Goal: Task Accomplishment & Management: Use online tool/utility

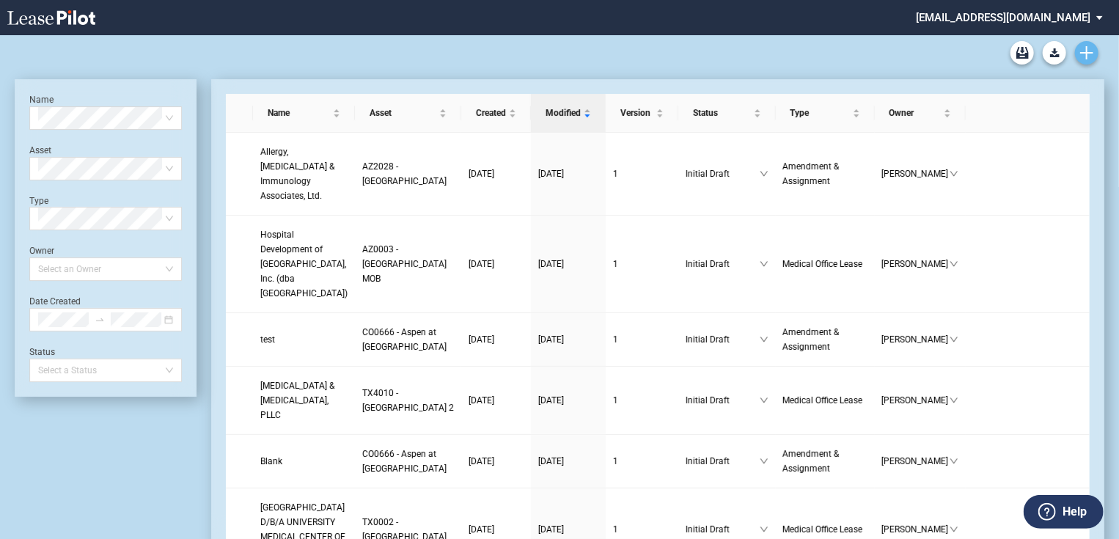
click at [1089, 53] on use "Create new document" at bounding box center [1086, 52] width 13 height 13
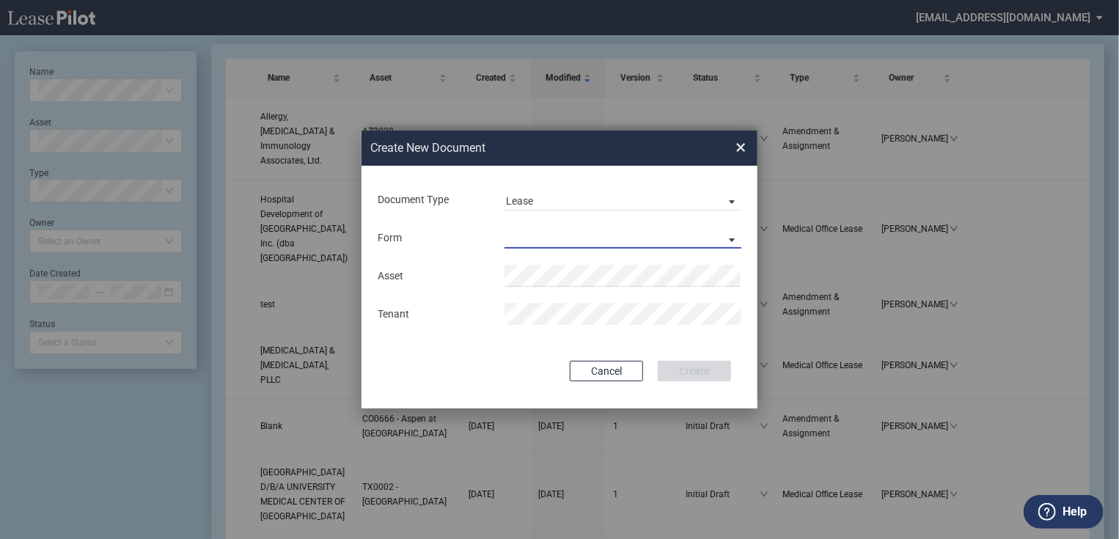
click at [528, 231] on md-select "Medical Office Lease Scottsdale Lease Louisville Lease 1370 Medical Place Lease…" at bounding box center [623, 238] width 237 height 22
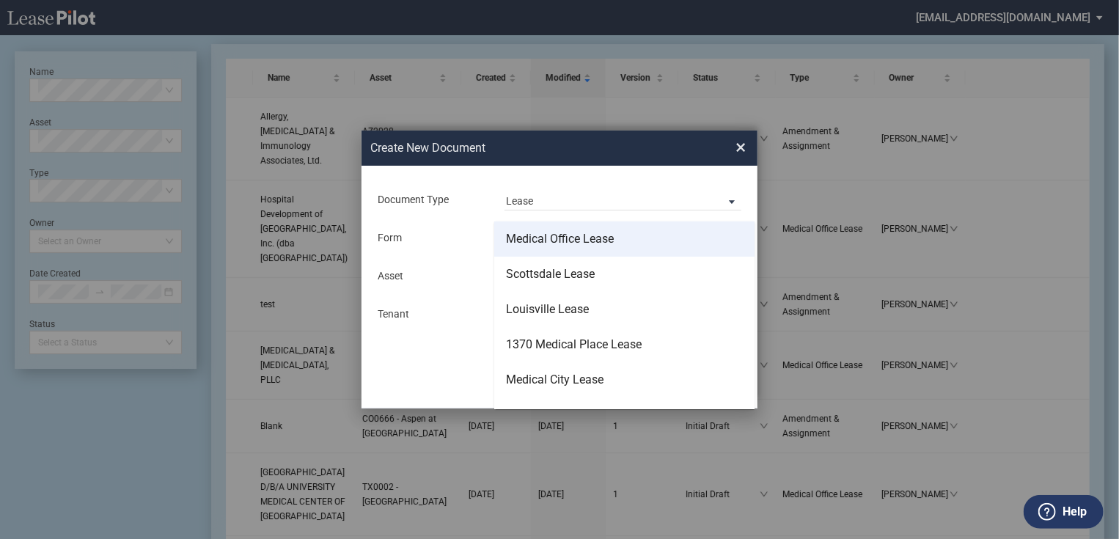
click at [534, 238] on div "Medical Office Lease" at bounding box center [560, 239] width 108 height 16
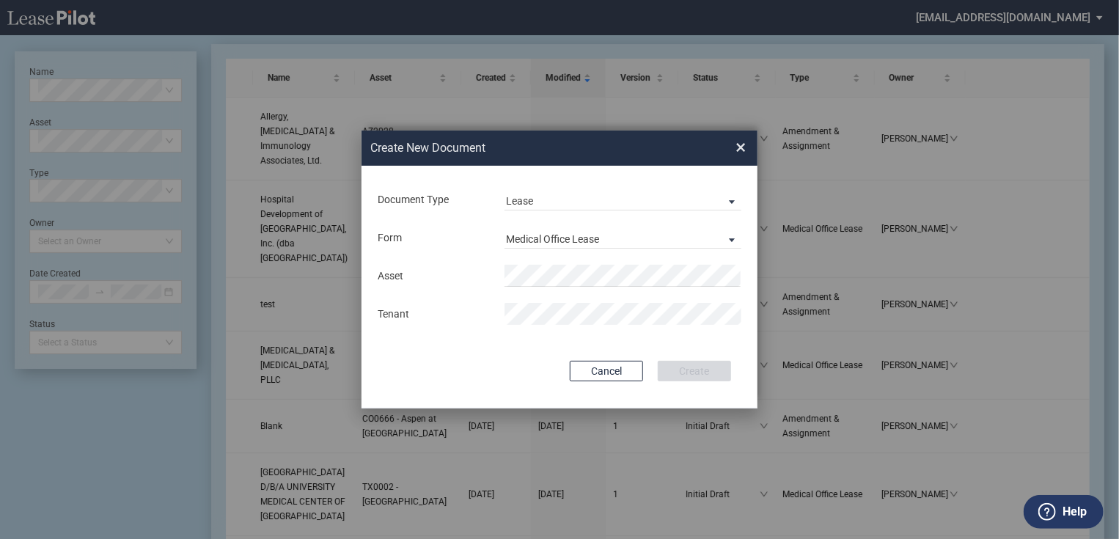
click at [573, 259] on div "Asset Tenant" at bounding box center [559, 295] width 367 height 76
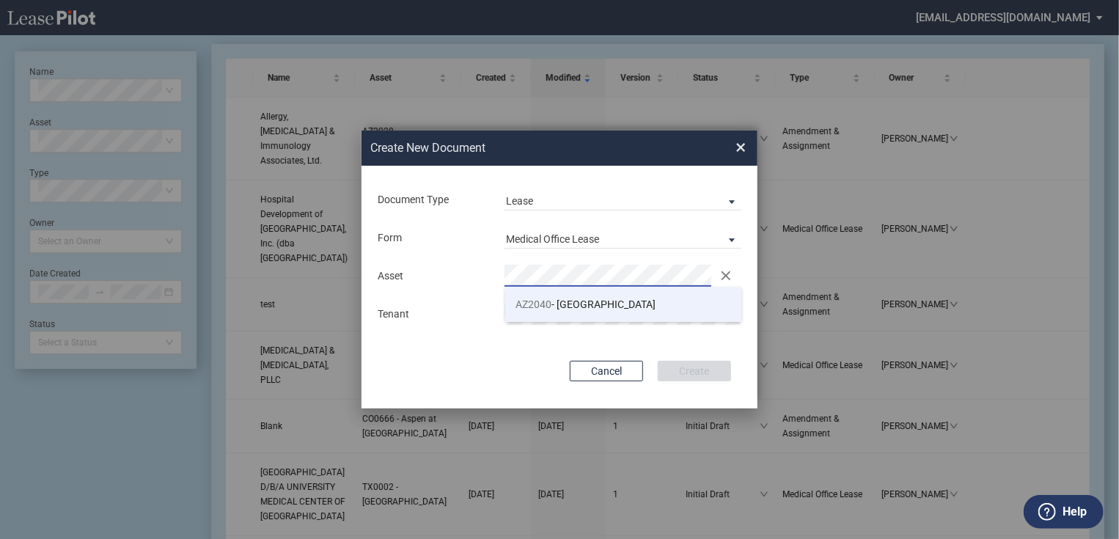
click at [595, 312] on li "AZ2040 - East Mesa" at bounding box center [623, 304] width 237 height 35
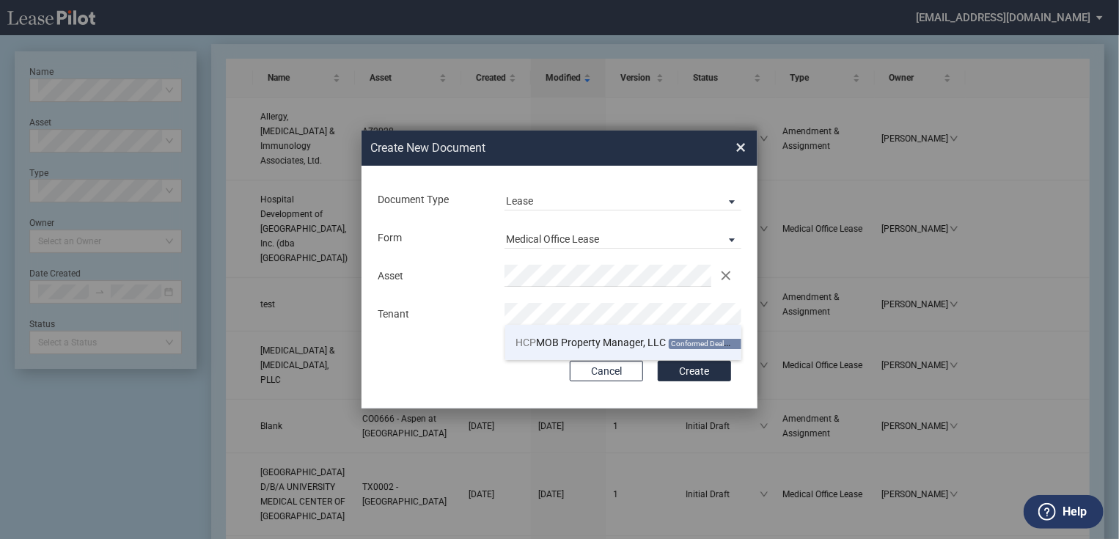
click at [619, 343] on span "HCP MOB Property Manager, LLC" at bounding box center [591, 343] width 150 height 12
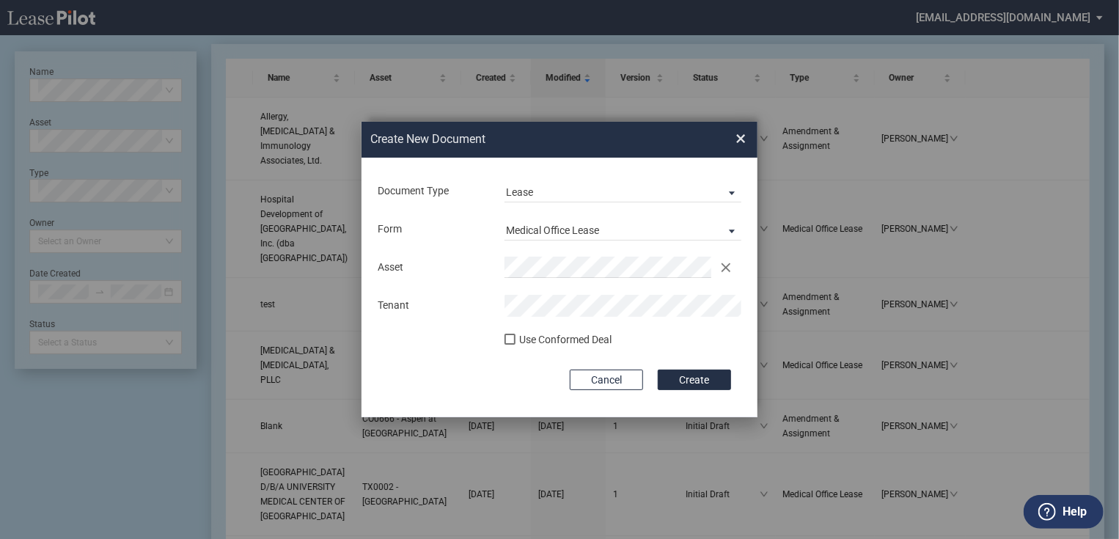
click at [567, 331] on md-input-container "Use Conformed Deal The selected building was not in your LeasePilot platform wh…" at bounding box center [559, 341] width 367 height 21
click at [568, 345] on div "Use Conformed Deal" at bounding box center [565, 340] width 92 height 15
click at [672, 383] on button "Create" at bounding box center [694, 380] width 73 height 21
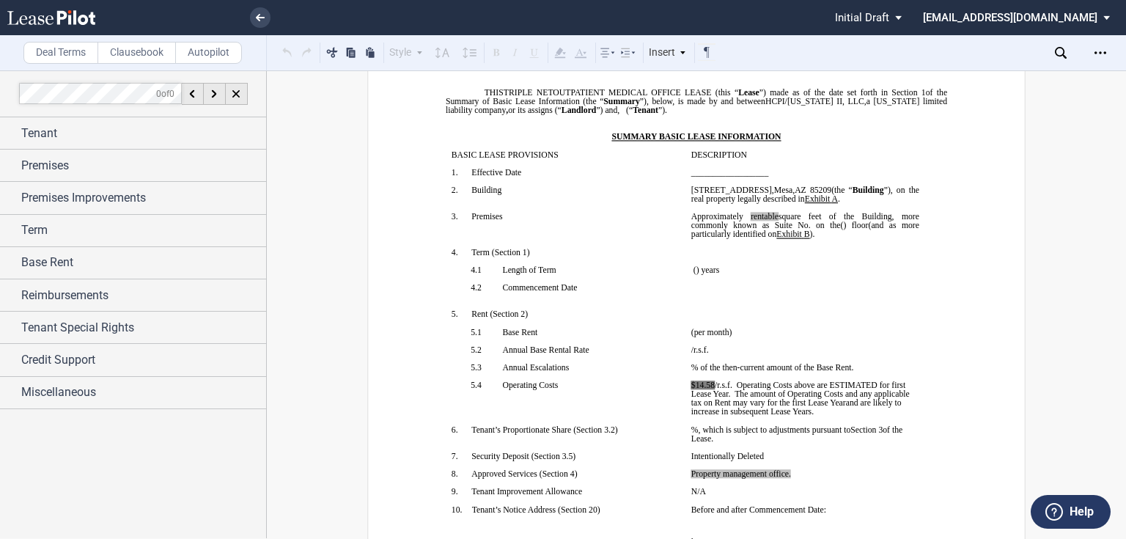
scroll to position [293, 0]
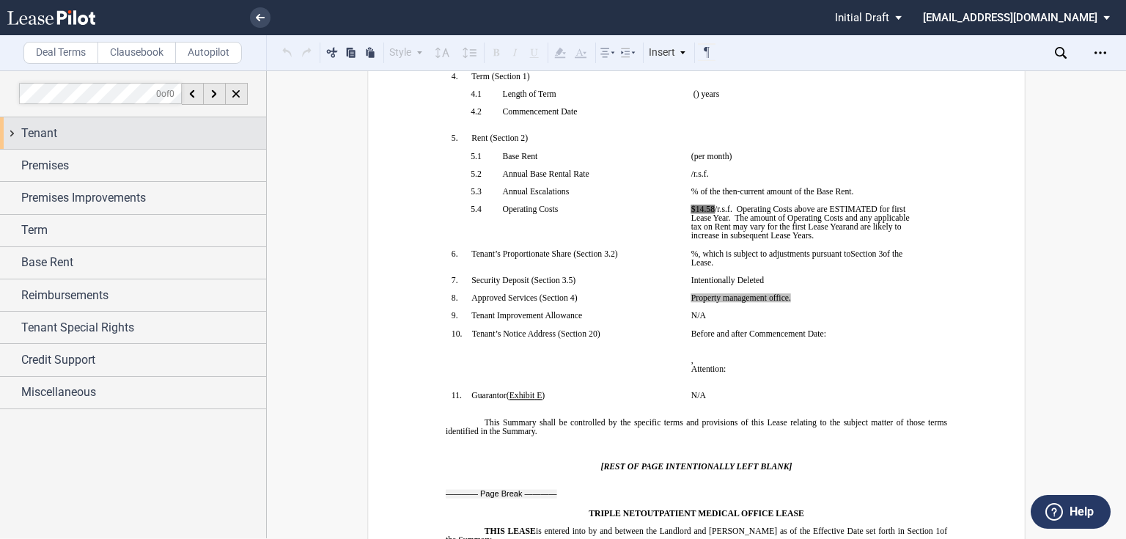
click at [94, 136] on div "Tenant" at bounding box center [143, 134] width 245 height 18
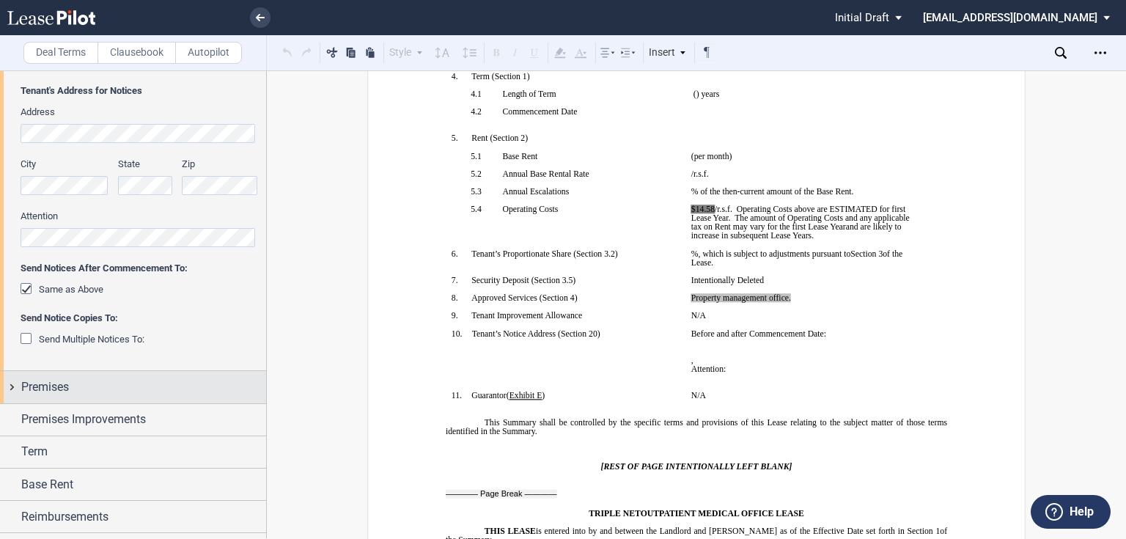
click at [95, 387] on div "Premises" at bounding box center [143, 387] width 245 height 18
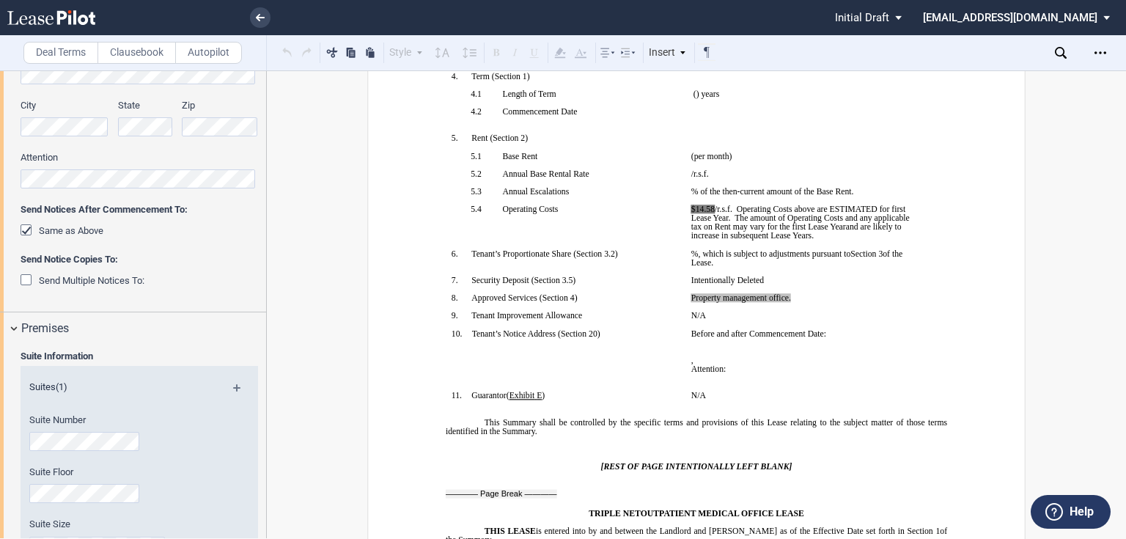
scroll to position [411, 0]
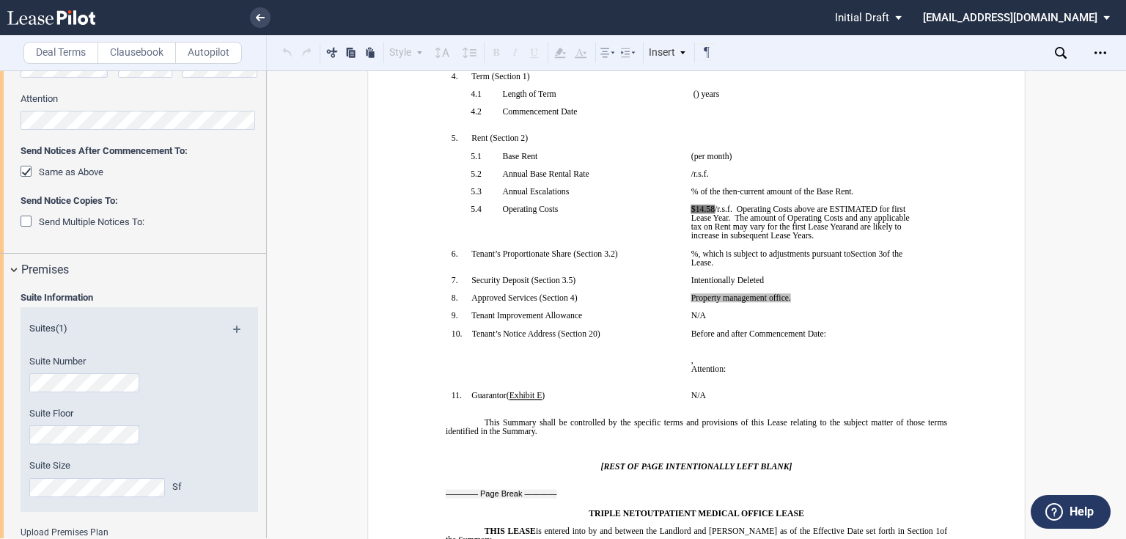
click at [0, 385] on div "Suite Information Suites (1) Suite Number Suite Floor Suite Size Sf Upload Prem…" at bounding box center [133, 460] width 266 height 348
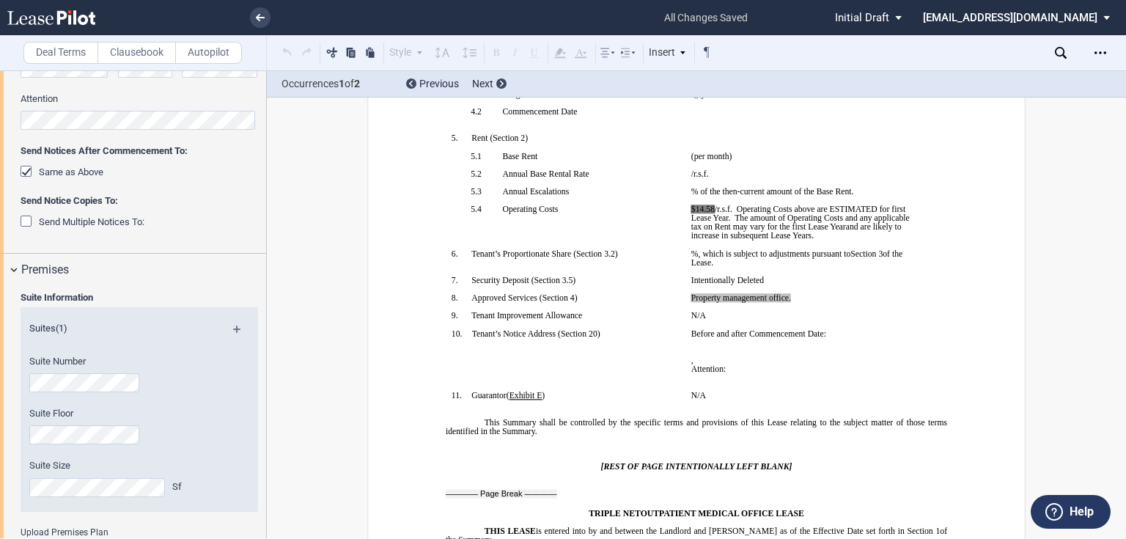
click at [0, 466] on div "Suite Information Suites (1) Suite Number Suite Floor Suite Size Sf Upload Prem…" at bounding box center [133, 460] width 266 height 348
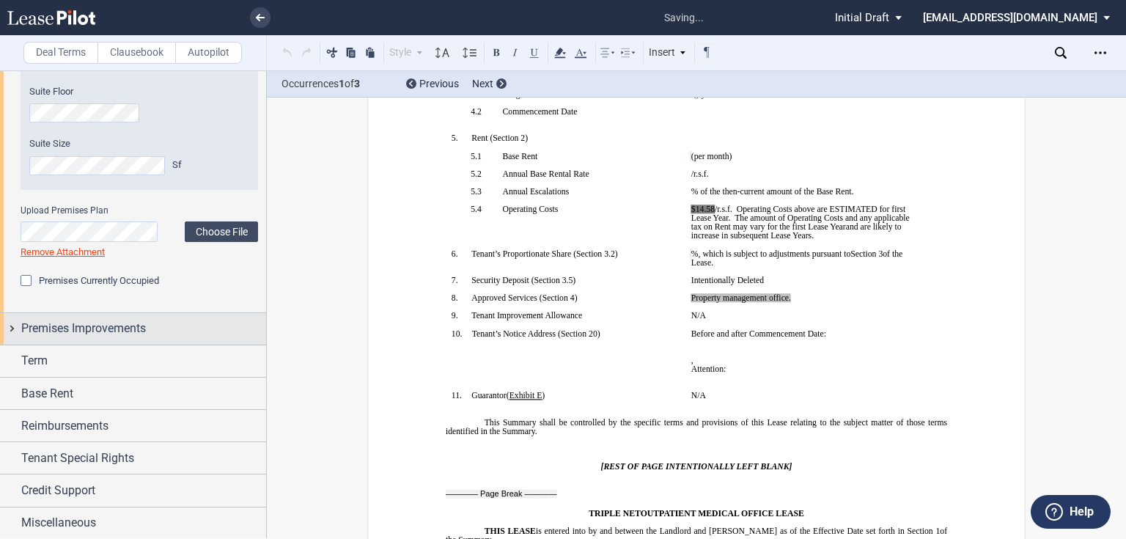
click at [92, 321] on span "Premises Improvements" at bounding box center [83, 329] width 125 height 18
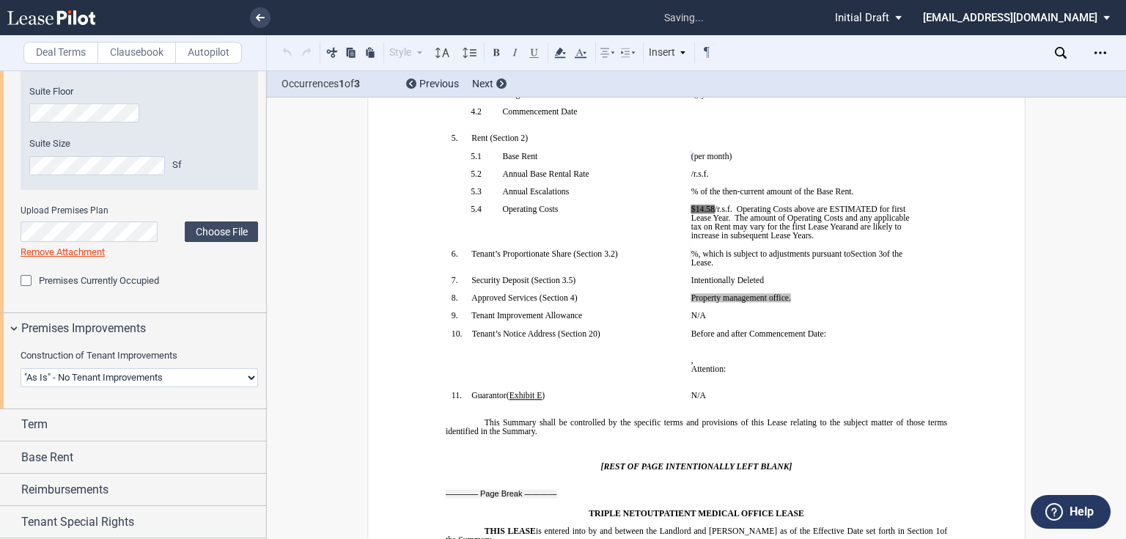
scroll to position [791, 0]
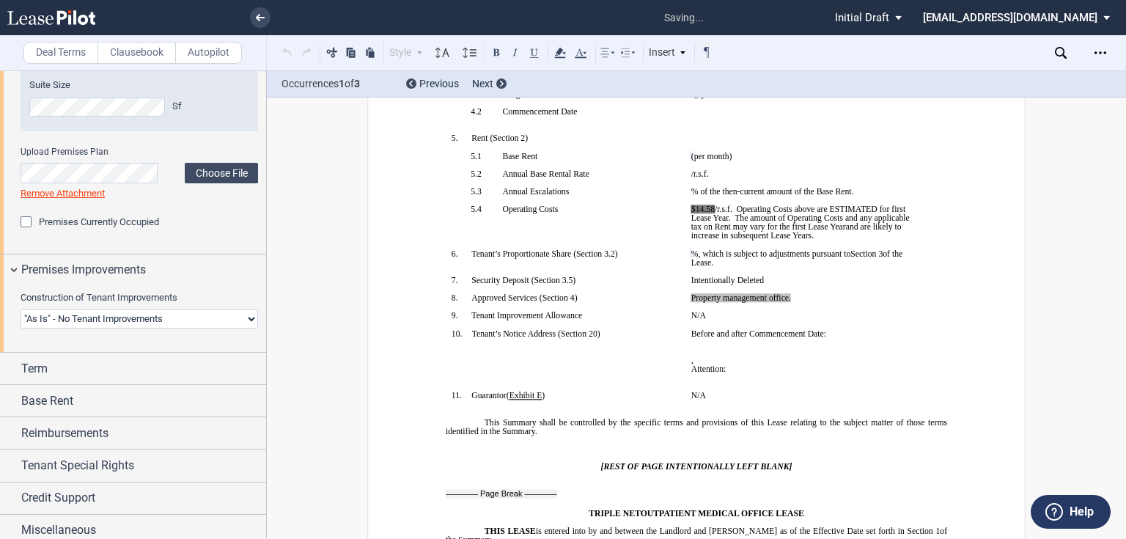
click at [127, 308] on div "Construction of Tenant Improvements Landlord Constructs Tenant Improvements Ten…" at bounding box center [140, 309] width 238 height 37
click at [126, 323] on select "Landlord Constructs Tenant Improvements Tenant Constructs Tenant Improvements "…" at bounding box center [140, 318] width 238 height 19
select select "landlord"
click at [21, 309] on select "Landlord Constructs Tenant Improvements Tenant Constructs Tenant Improvements "…" at bounding box center [140, 318] width 238 height 19
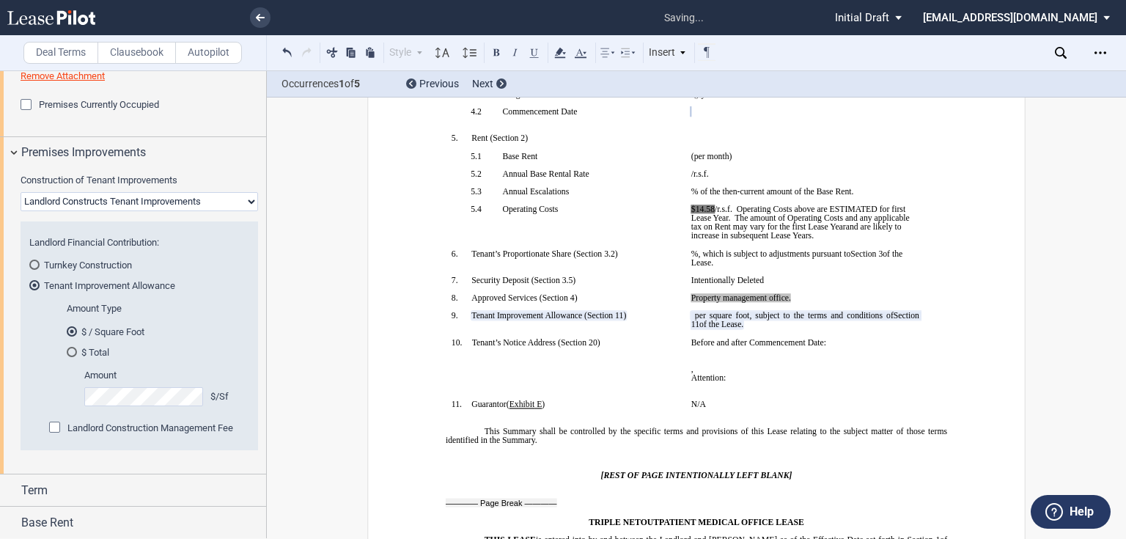
scroll to position [967, 0]
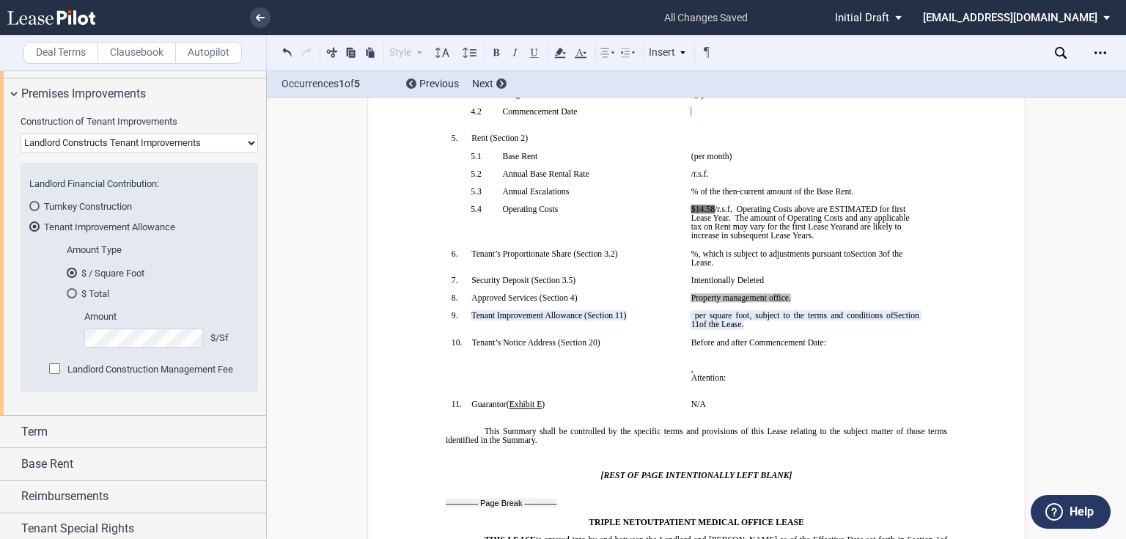
click at [88, 290] on md-radio-button "$ Total" at bounding box center [154, 293] width 174 height 13
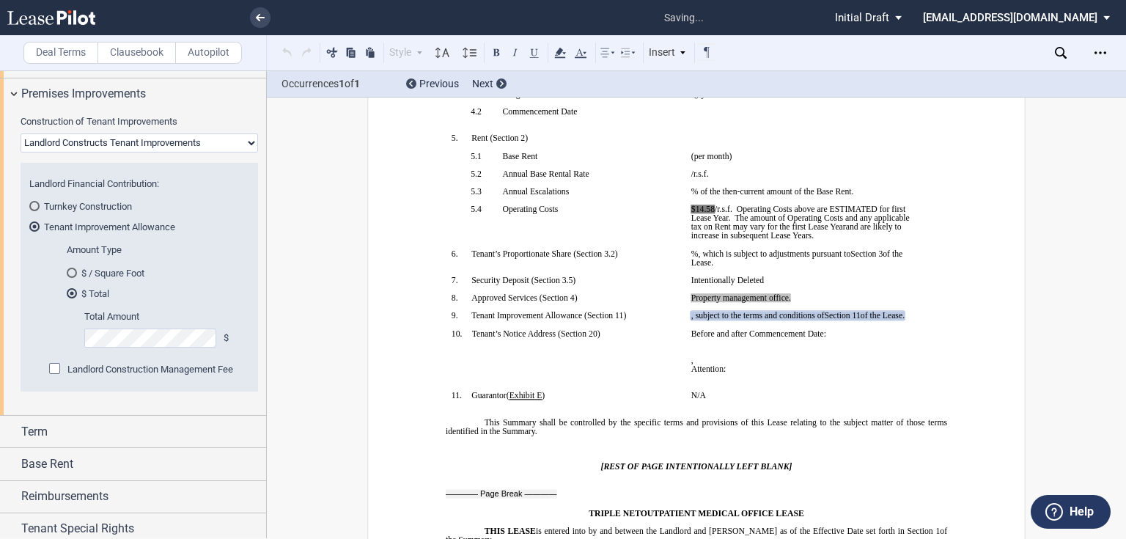
click at [96, 268] on md-radio-button "$ / Square Foot" at bounding box center [154, 272] width 174 height 13
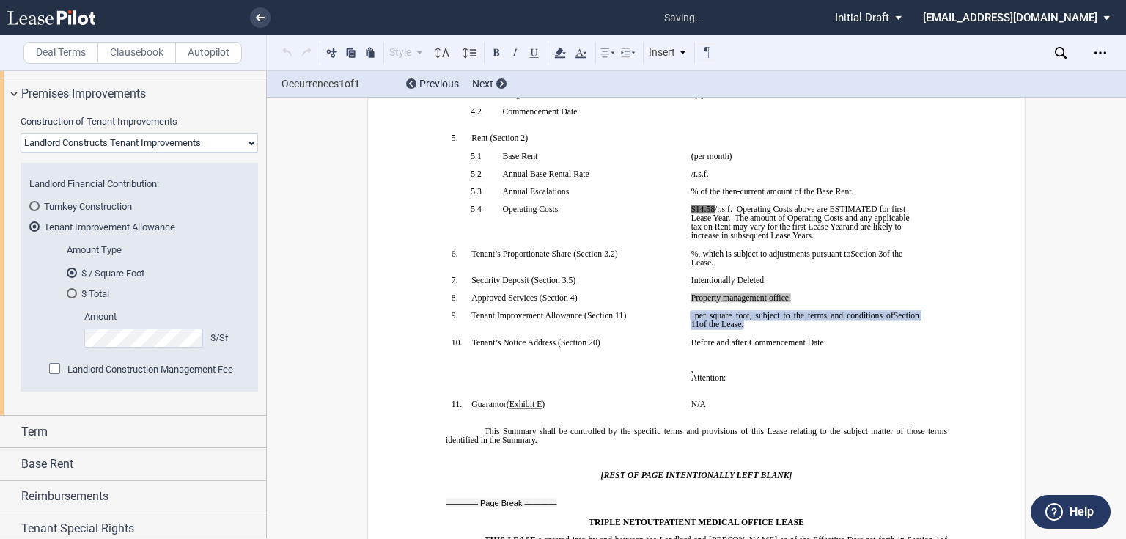
click at [73, 293] on div "$ Total" at bounding box center [72, 293] width 10 height 10
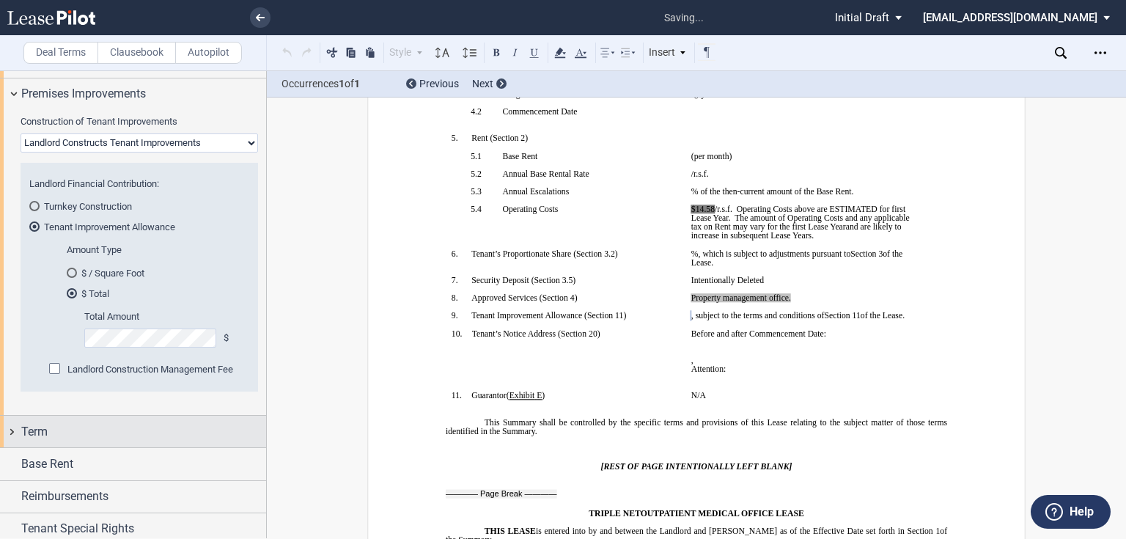
click at [22, 426] on span "Term" at bounding box center [34, 432] width 26 height 18
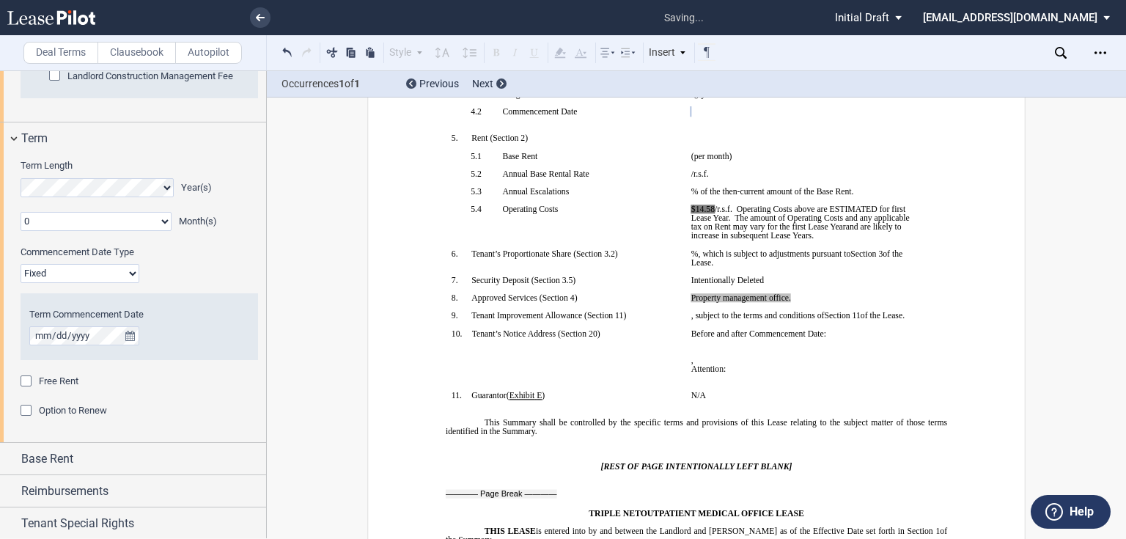
scroll to position [1319, 0]
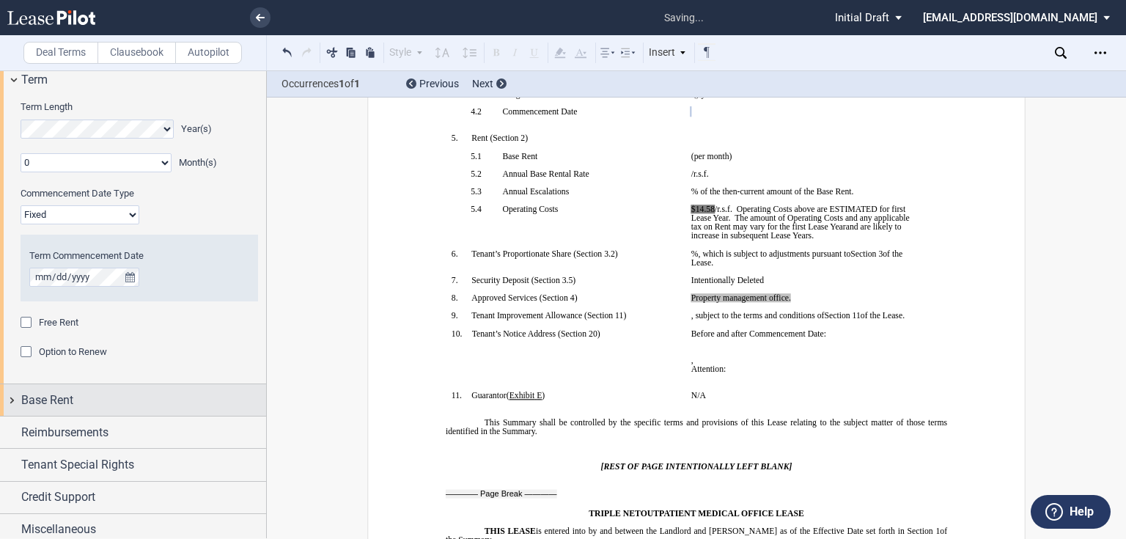
click at [72, 398] on span "Base Rent" at bounding box center [47, 401] width 52 height 18
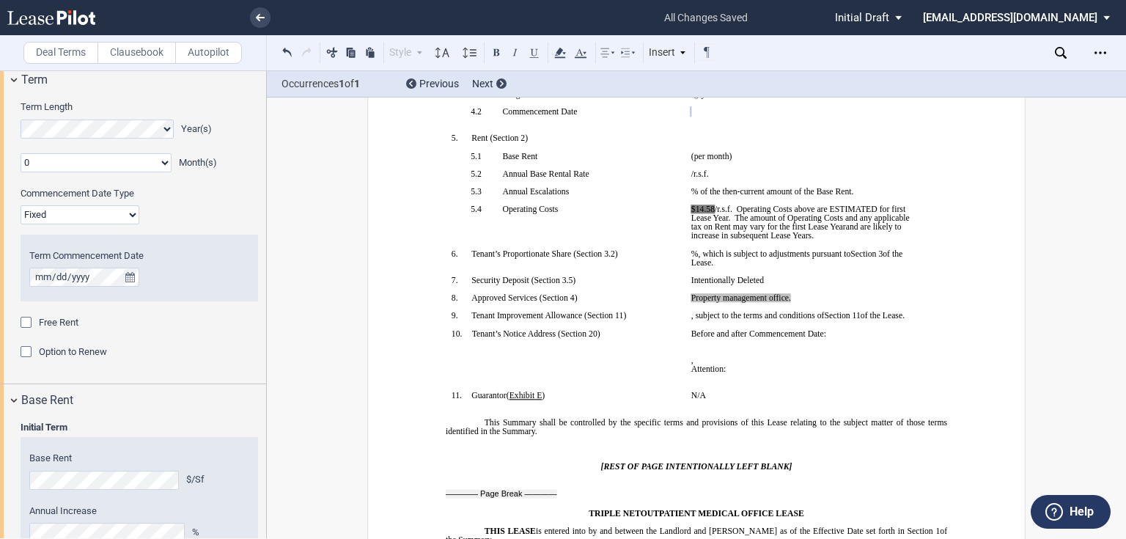
click at [0, 472] on div "Initial Term Year 1 $/Sf Year 2 $/Sf Year 3 $/Sf Year 4 $/Sf Year 5 $/Sf Base R…" at bounding box center [133, 498] width 266 height 164
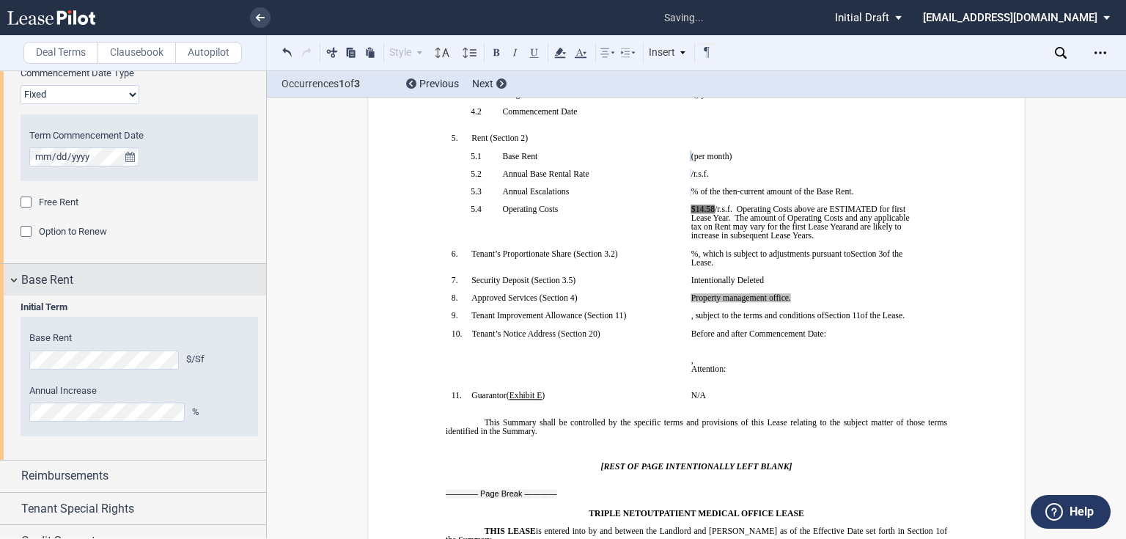
scroll to position [1490, 0]
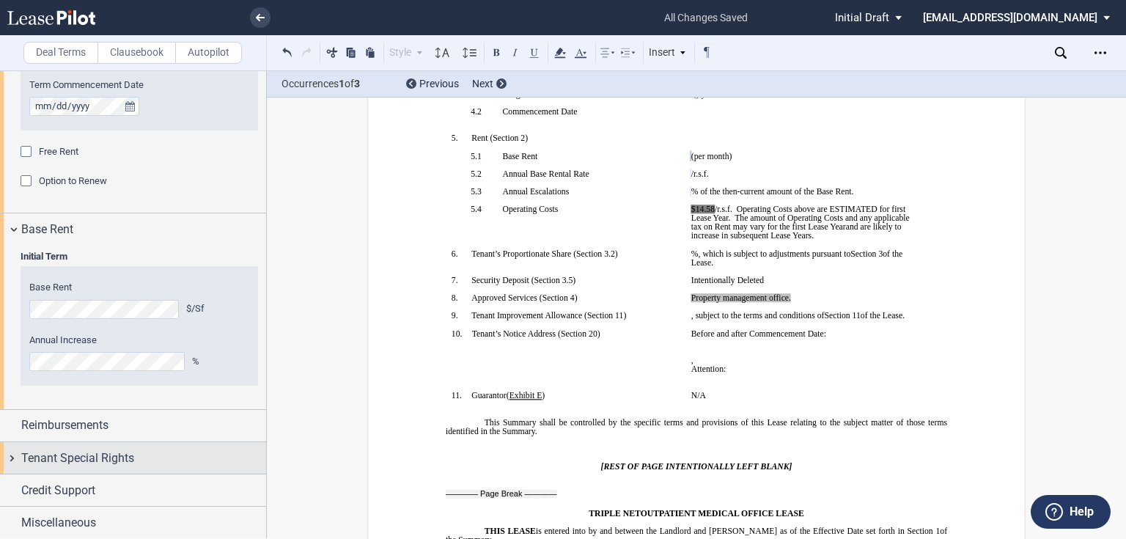
click at [85, 442] on div "Tenant Special Rights" at bounding box center [133, 458] width 266 height 32
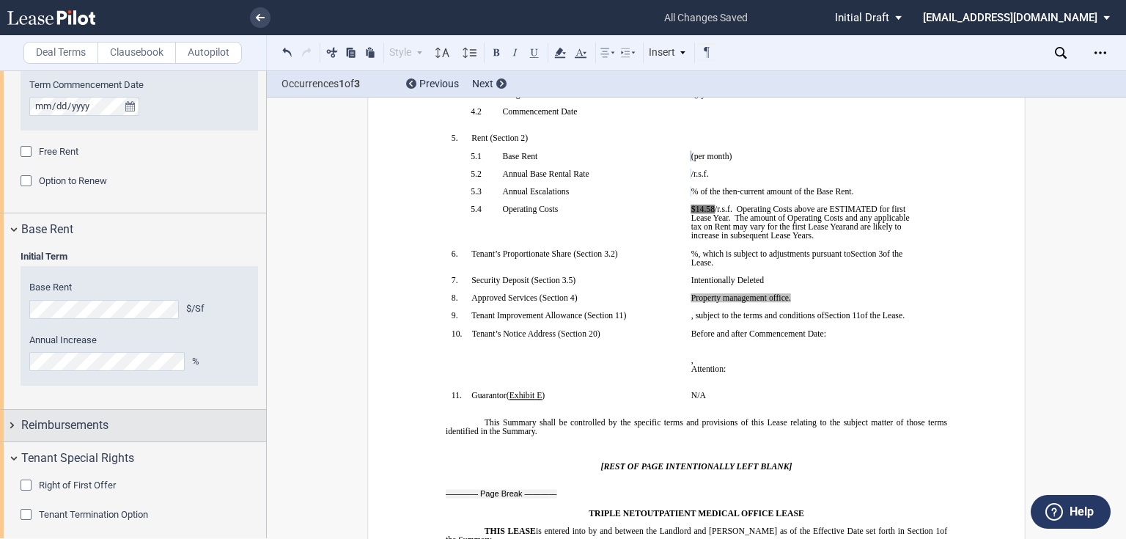
click at [89, 434] on div "Reimbursements" at bounding box center [133, 426] width 266 height 32
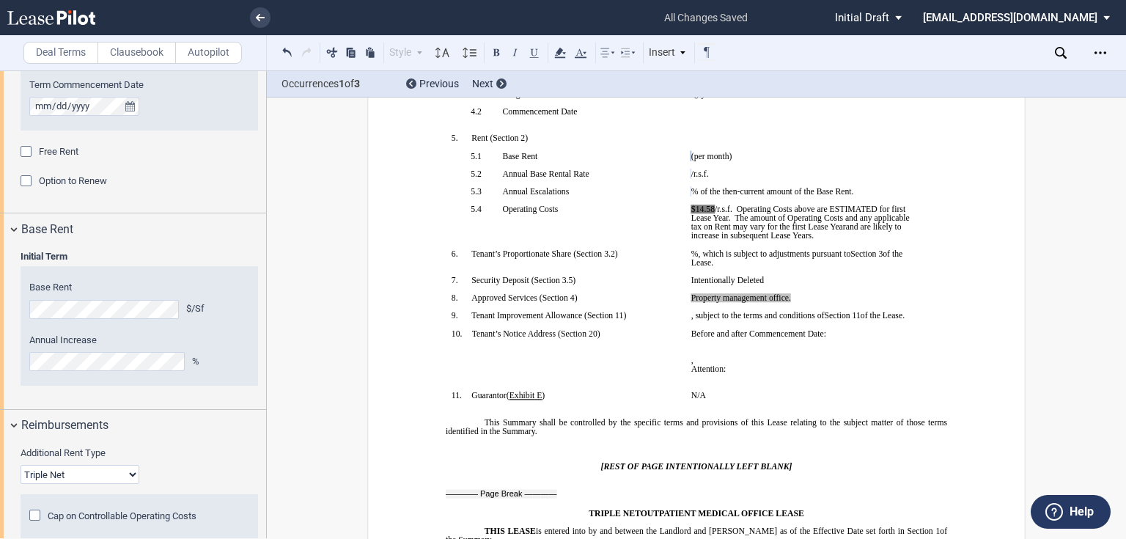
scroll to position [1549, 0]
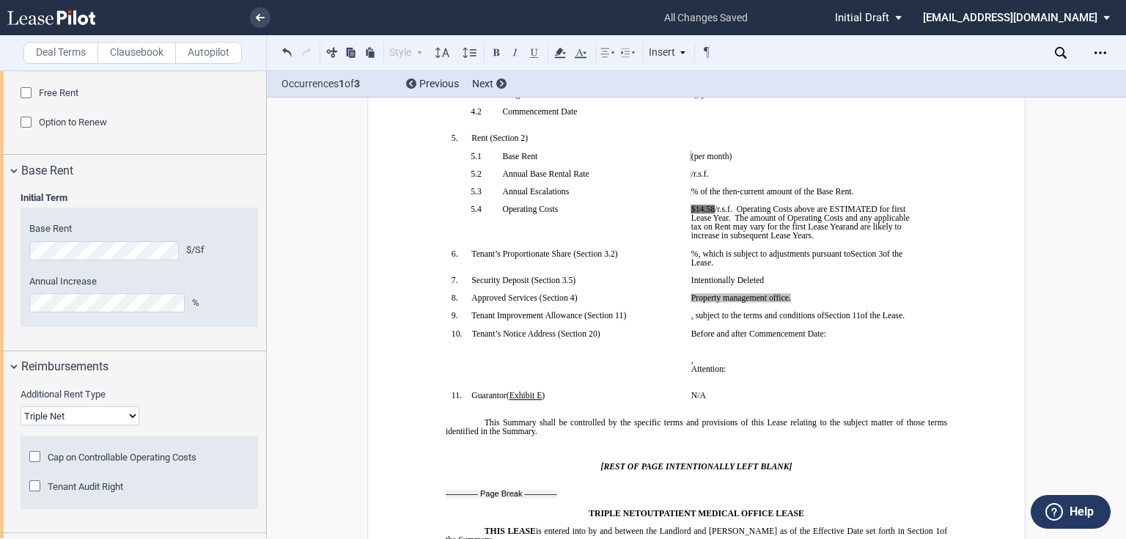
click at [100, 414] on select "Base Year Triple Net" at bounding box center [80, 415] width 119 height 19
select select "modified gross"
click at [21, 406] on select "Base Year Triple Net" at bounding box center [80, 415] width 119 height 19
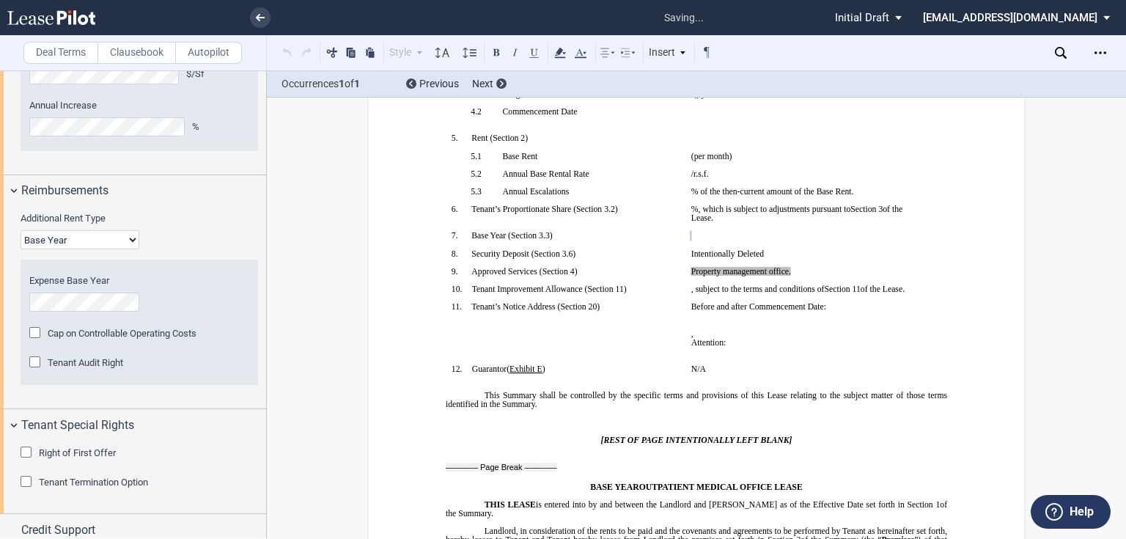
scroll to position [1764, 0]
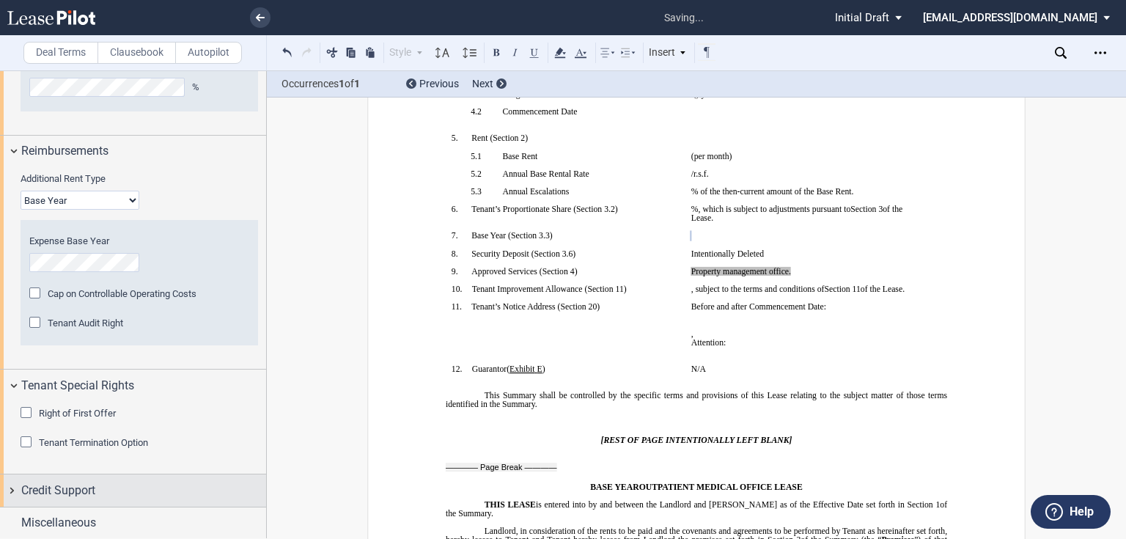
click at [41, 474] on div "Credit Support" at bounding box center [133, 490] width 266 height 32
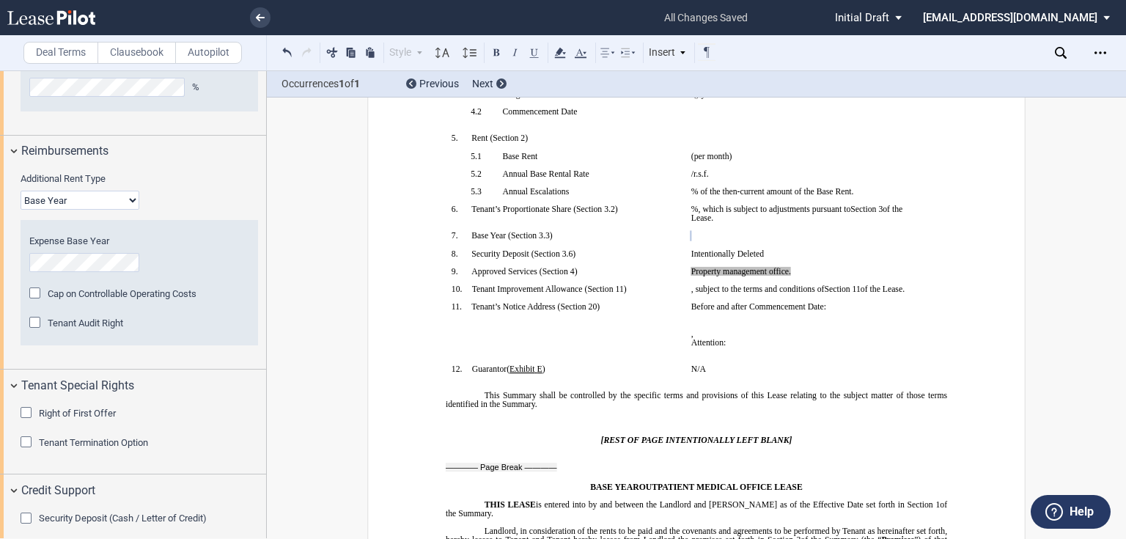
scroll to position [1837, 0]
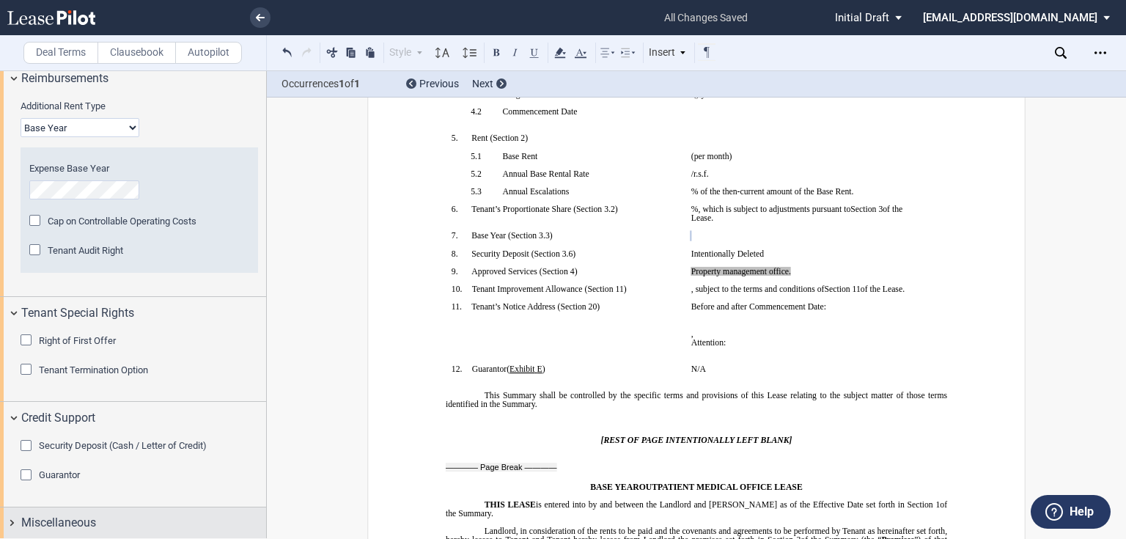
click at [54, 527] on span "Miscellaneous" at bounding box center [58, 523] width 75 height 18
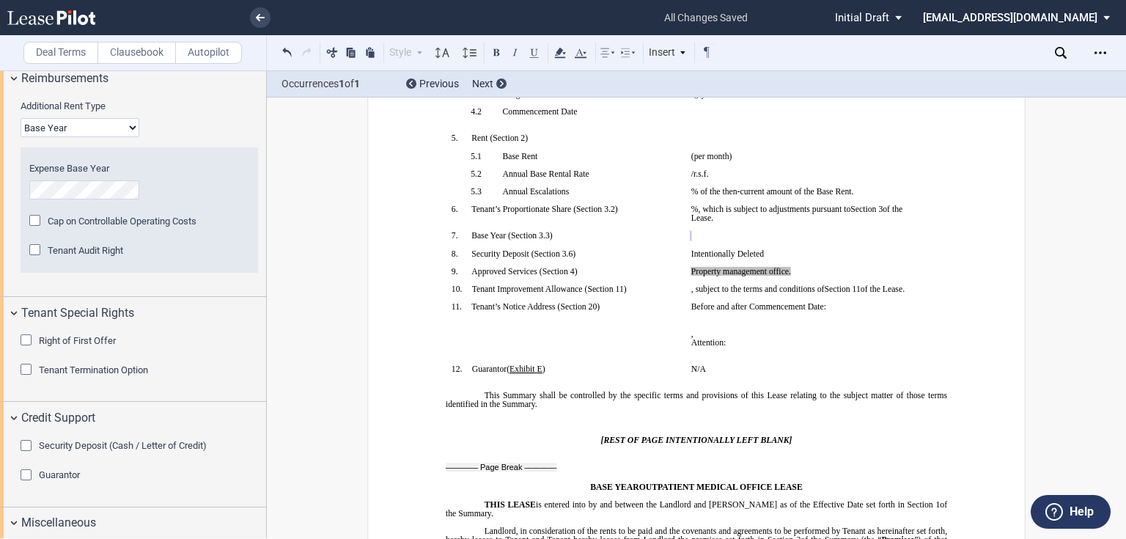
scroll to position [1990, 0]
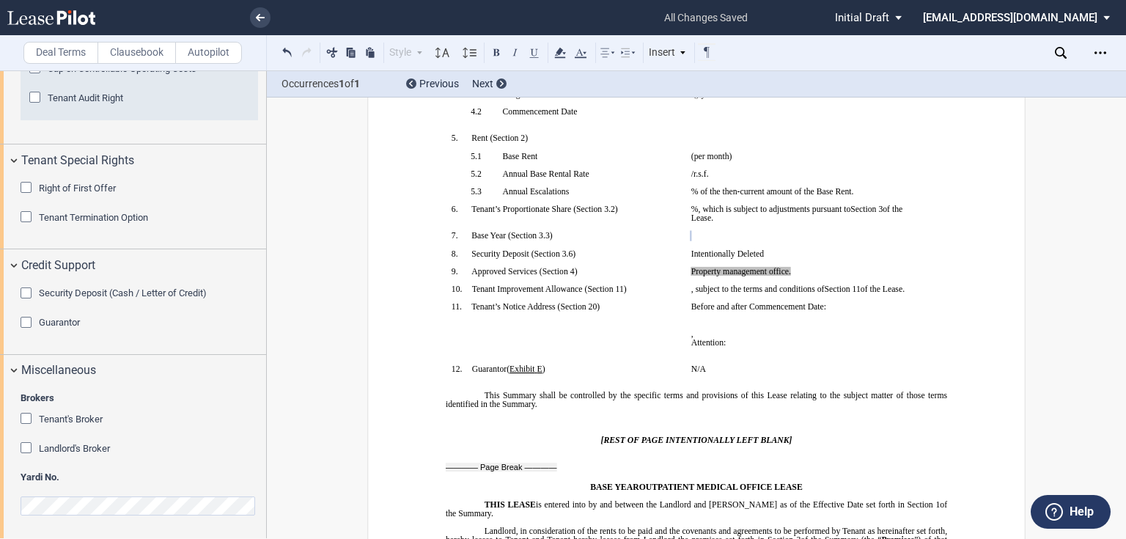
click at [0, 486] on div "Brokers Tenant's Broker Name Landlord's Broker Name Yardi No." at bounding box center [133, 462] width 266 height 153
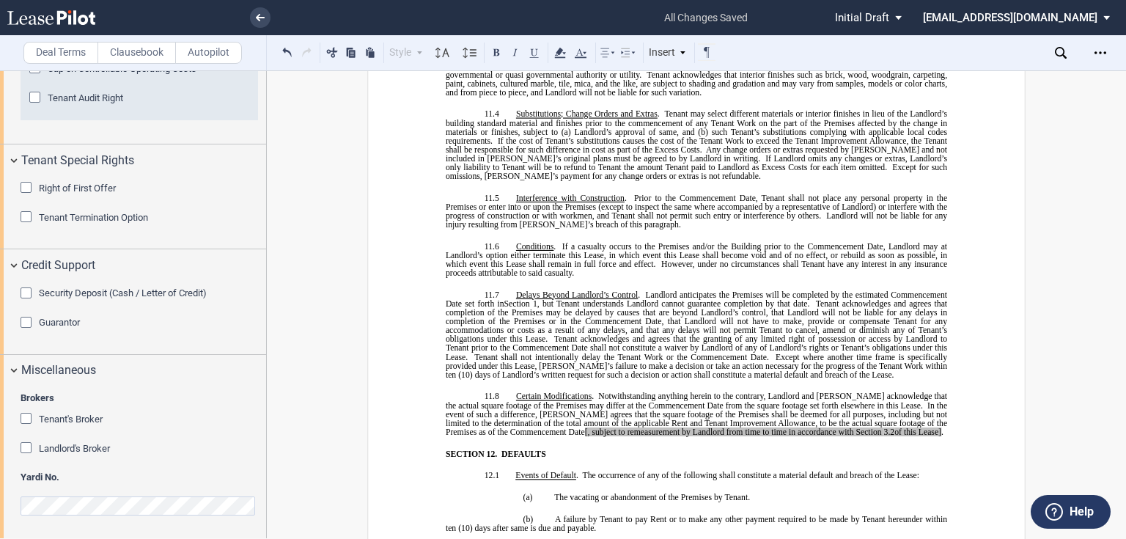
scroll to position [7216, 0]
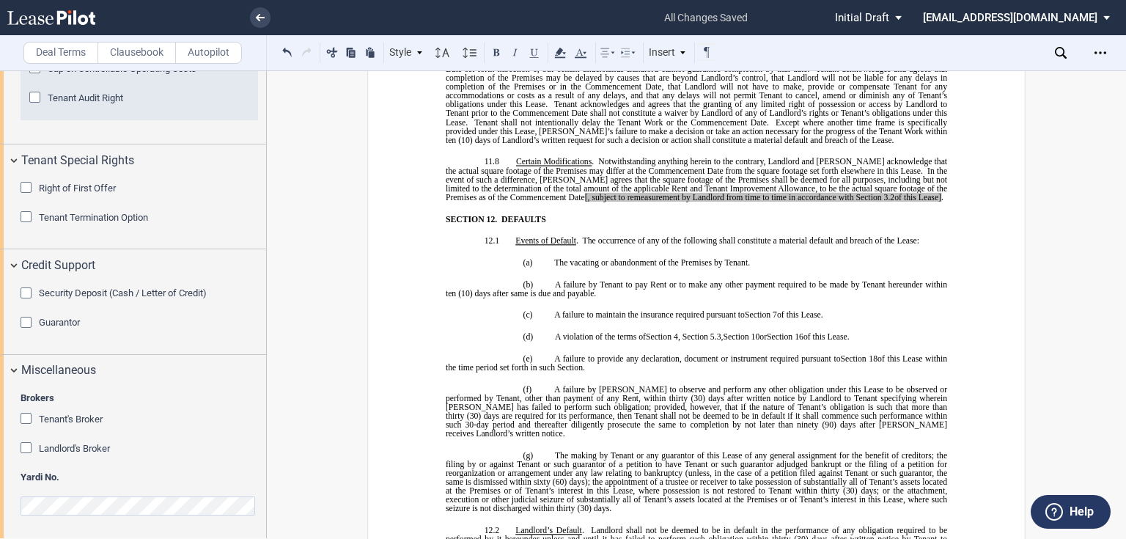
drag, startPoint x: 507, startPoint y: 323, endPoint x: 513, endPoint y: 304, distance: 19.9
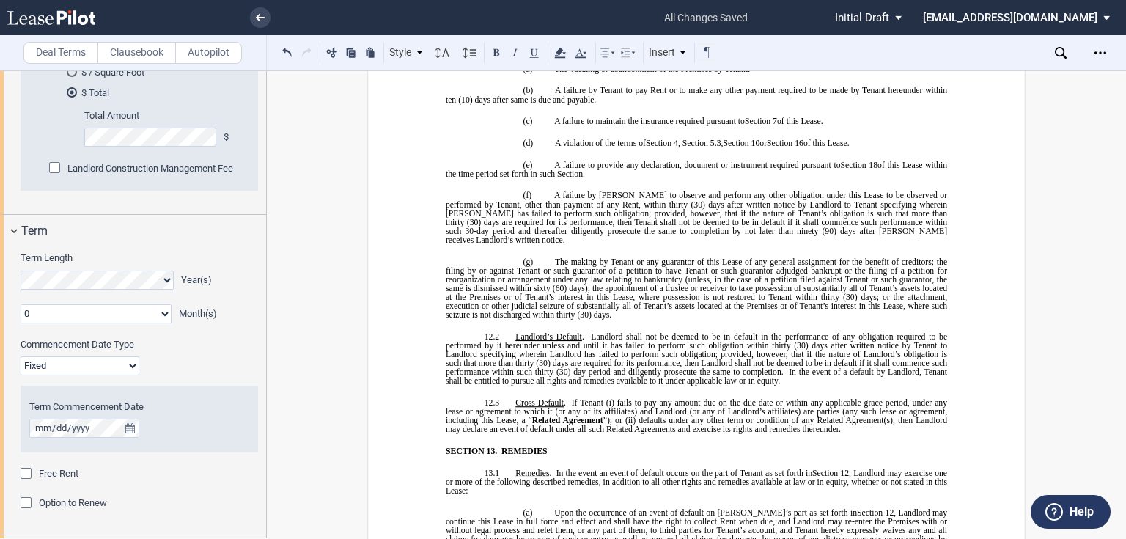
scroll to position [934, 0]
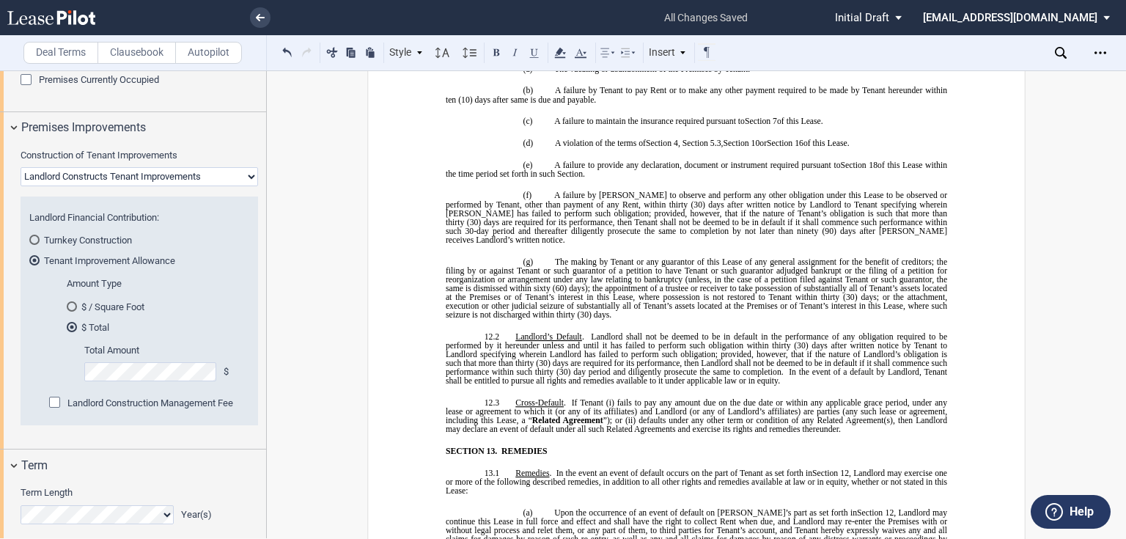
drag, startPoint x: 549, startPoint y: 197, endPoint x: 636, endPoint y: 199, distance: 86.6
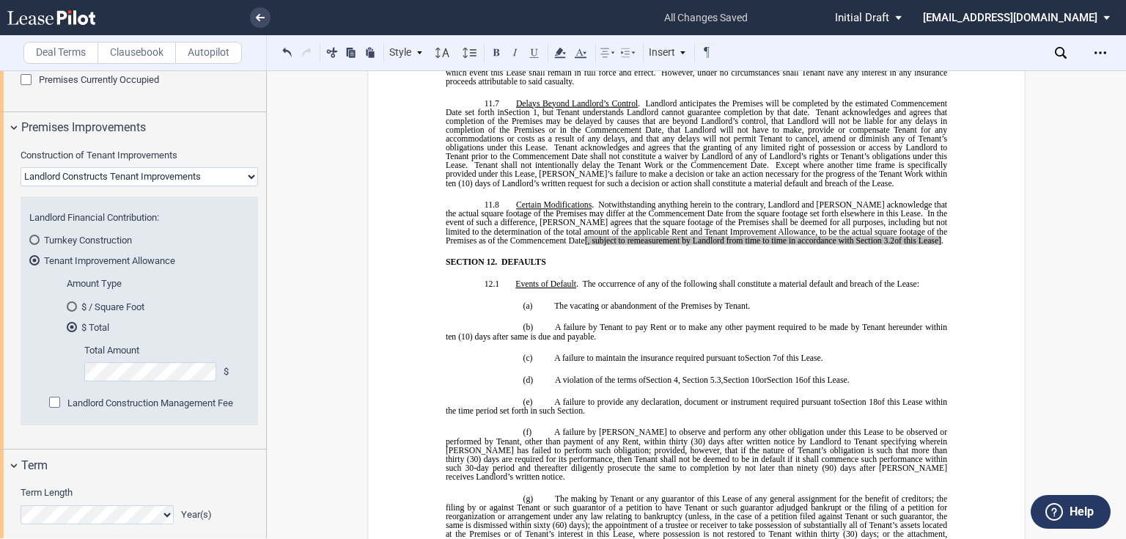
scroll to position [7272, 0]
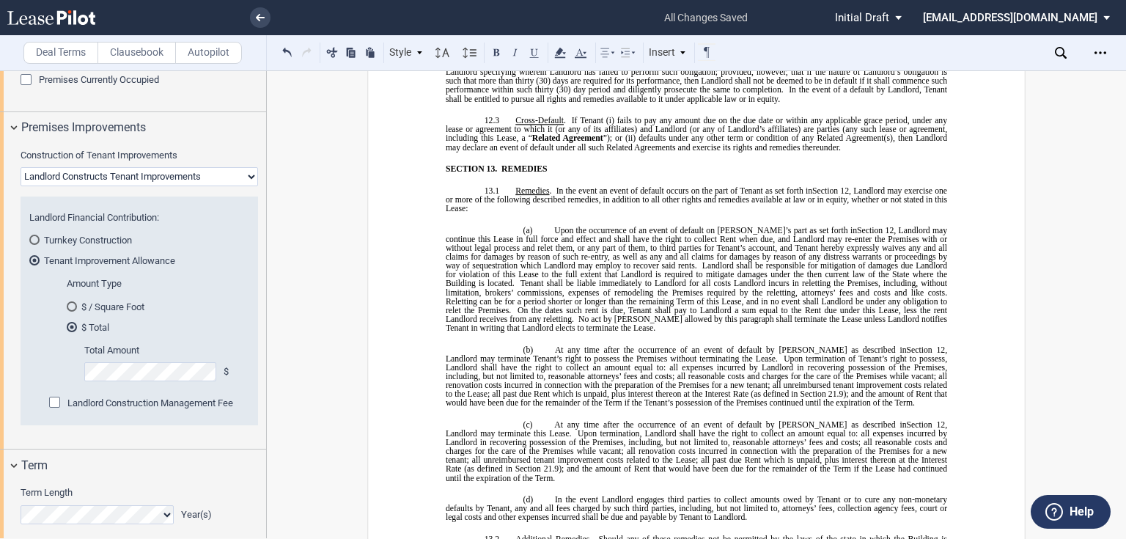
scroll to position [7976, 0]
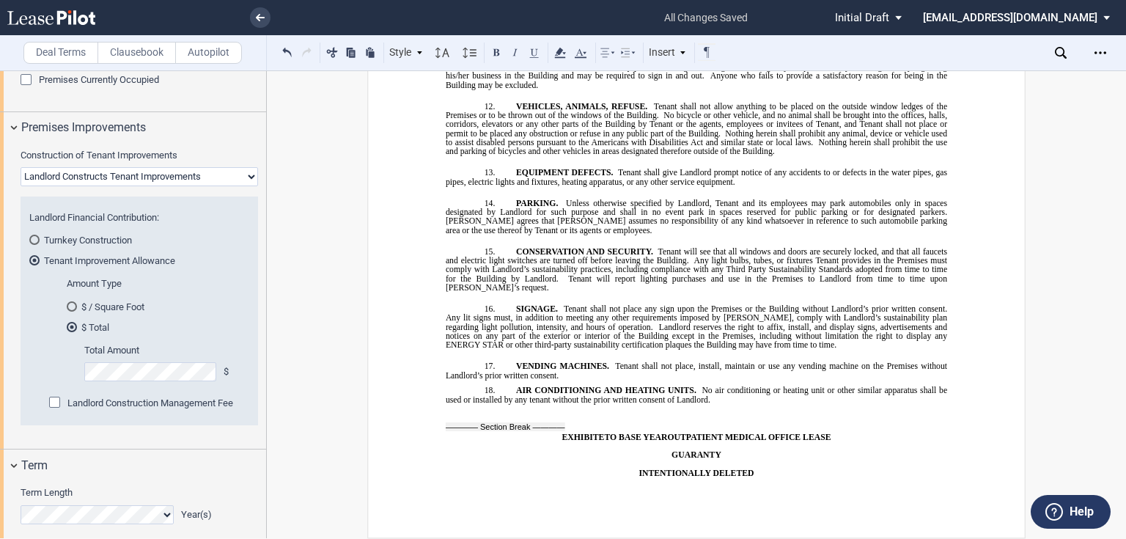
scroll to position [15452, 0]
click at [1100, 52] on use "Open Lease options menu" at bounding box center [1101, 52] width 12 height 2
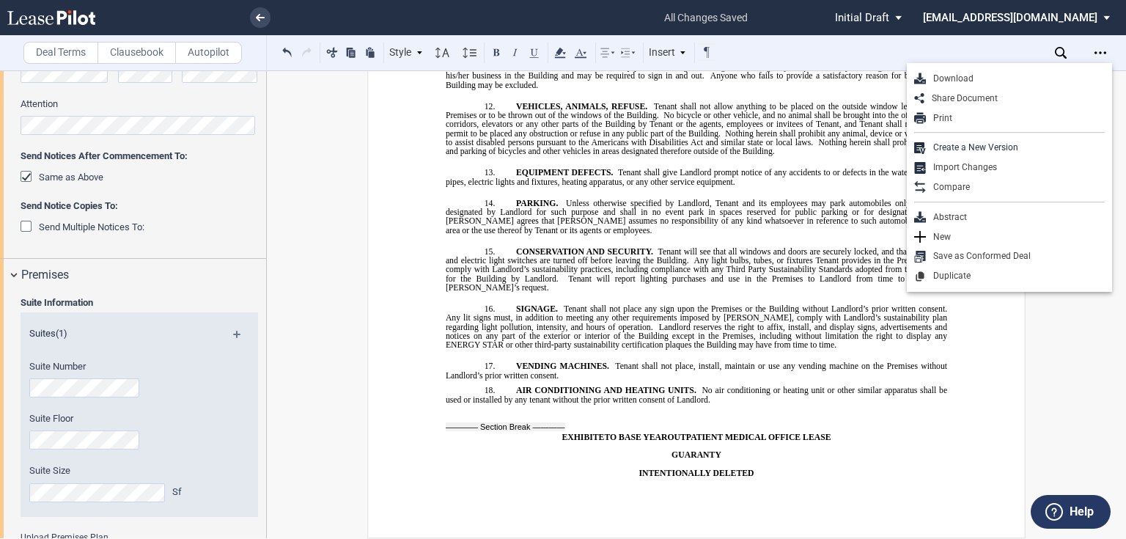
scroll to position [464, 0]
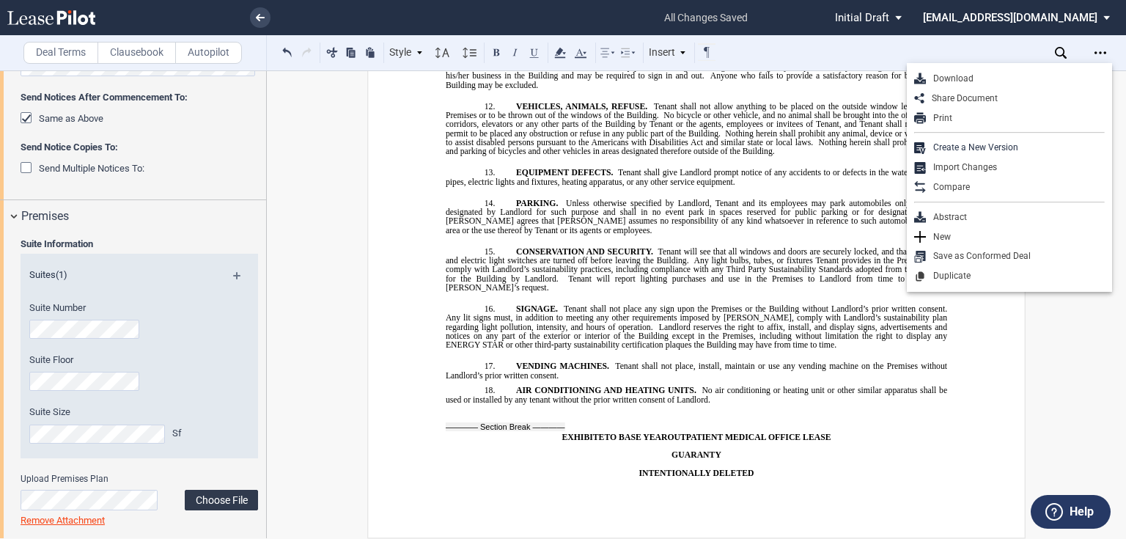
click at [226, 503] on label "Choose File" at bounding box center [221, 500] width 73 height 21
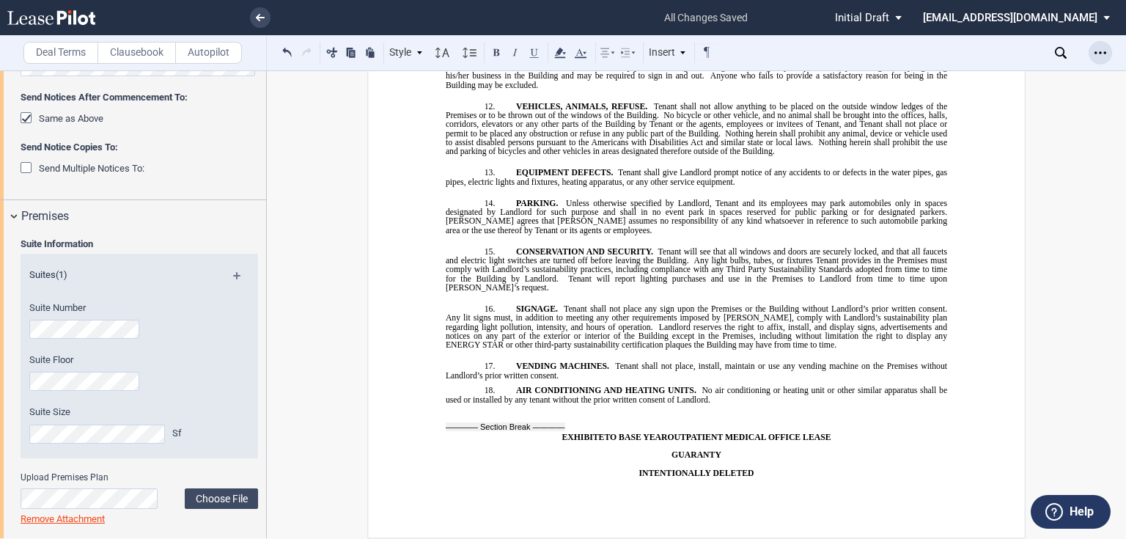
click at [1100, 59] on div "Open Lease options menu" at bounding box center [1100, 52] width 23 height 23
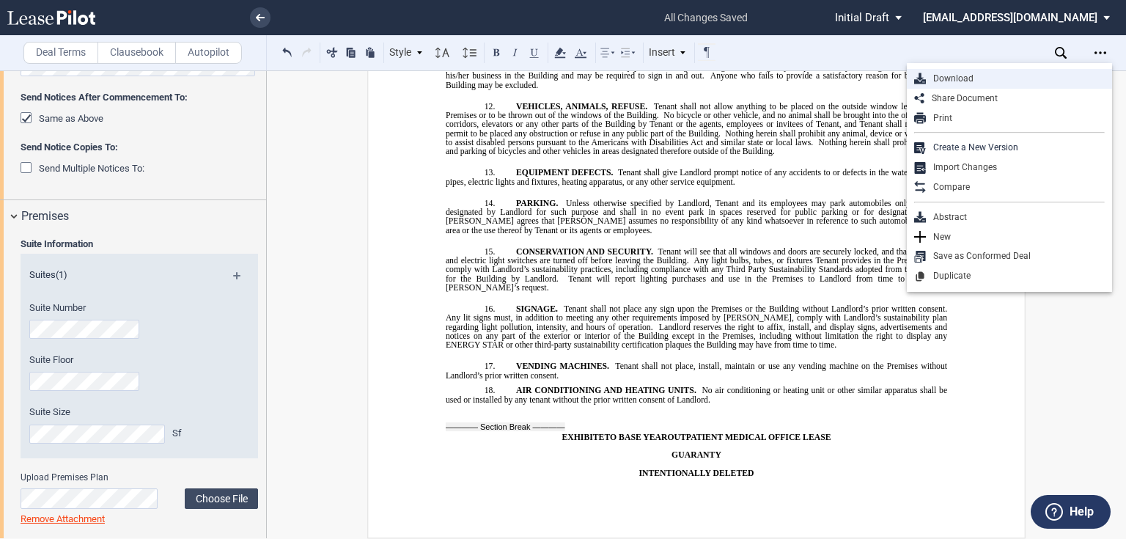
click at [950, 84] on div "Download" at bounding box center [1015, 79] width 179 height 12
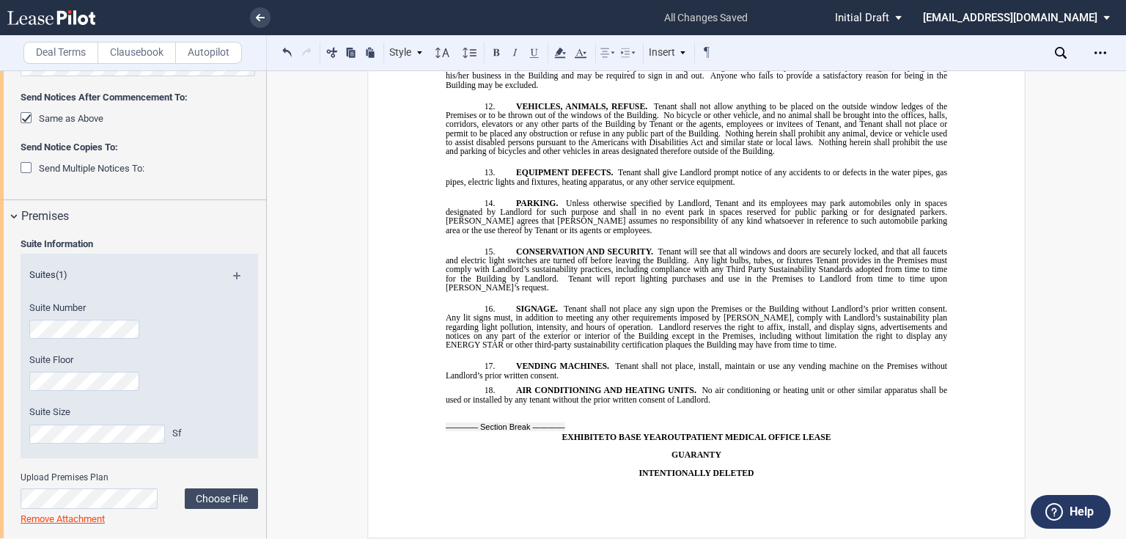
click at [78, 422] on div "Suite Size Sf" at bounding box center [119, 424] width 180 height 37
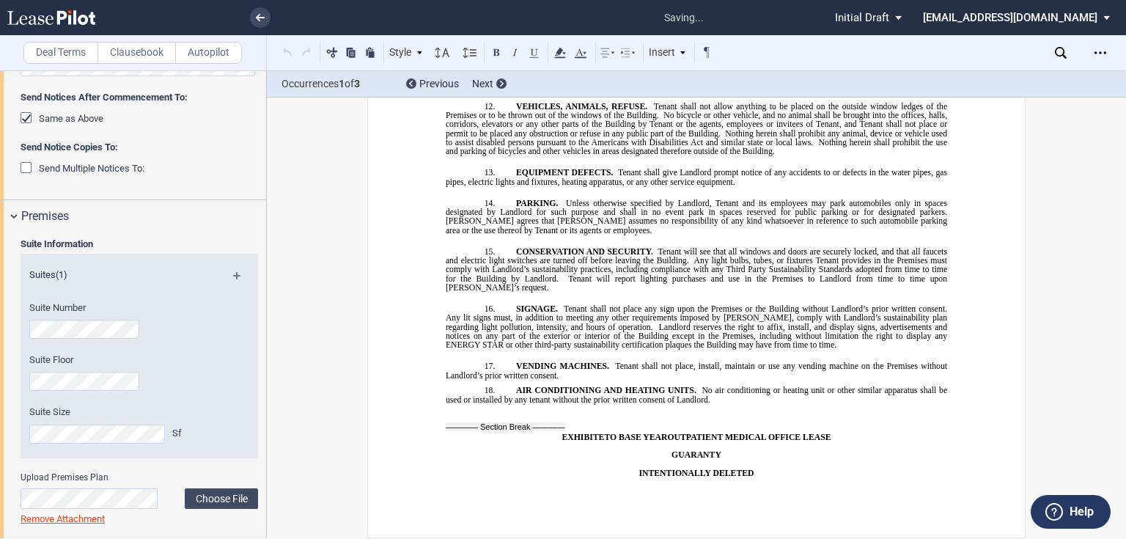
scroll to position [102, 0]
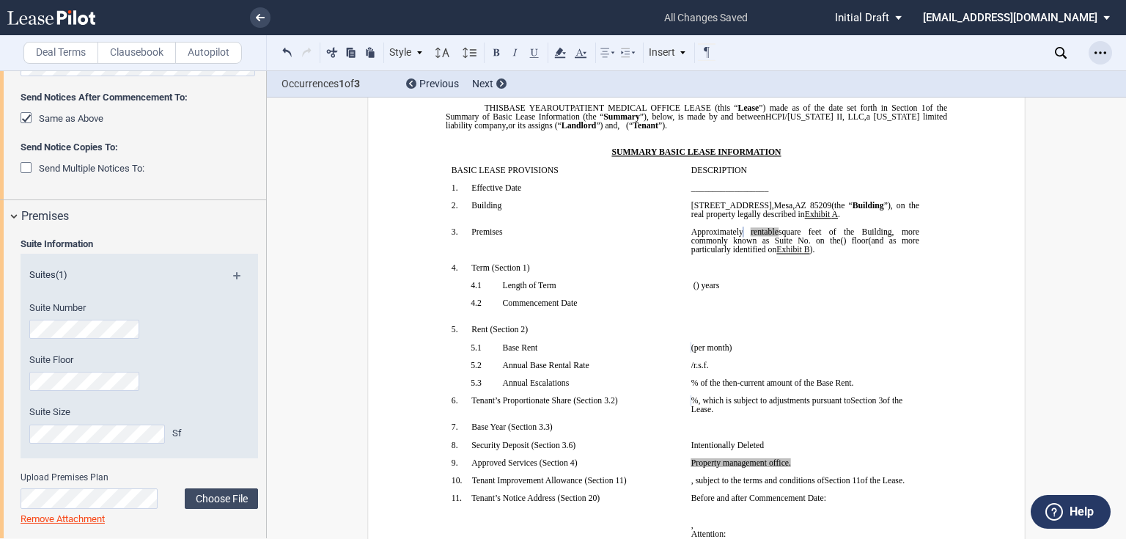
click at [1102, 54] on icon "Open Lease options menu" at bounding box center [1101, 53] width 12 height 12
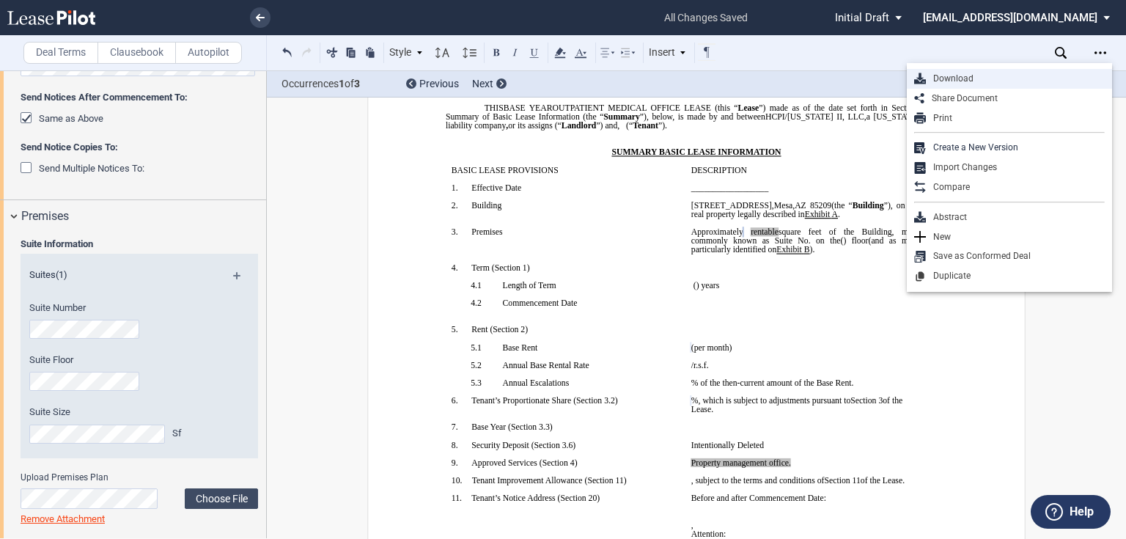
click at [950, 73] on div "Download" at bounding box center [1015, 79] width 179 height 12
